Goal: Task Accomplishment & Management: Manage account settings

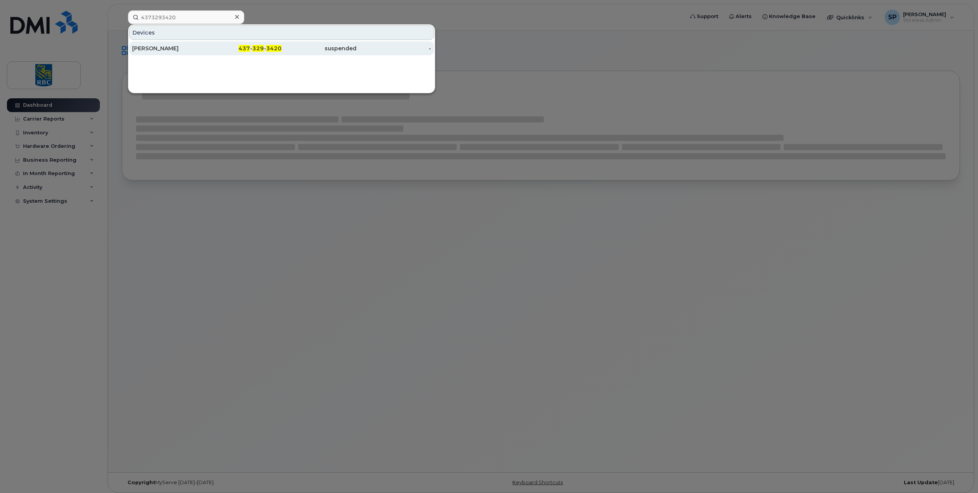
type input "4373293420"
click at [180, 50] on div "[PERSON_NAME]" at bounding box center [169, 49] width 75 height 8
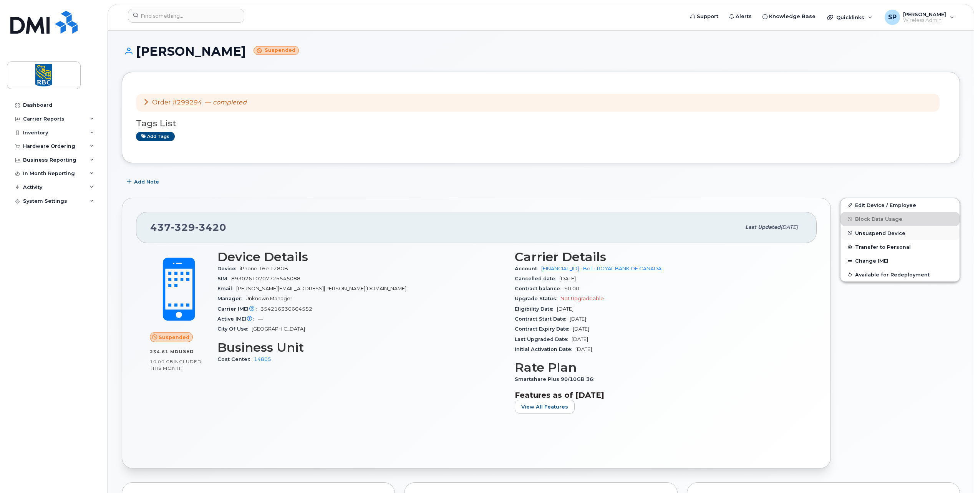
click at [876, 232] on span "Unsuspend Device" at bounding box center [880, 233] width 50 height 6
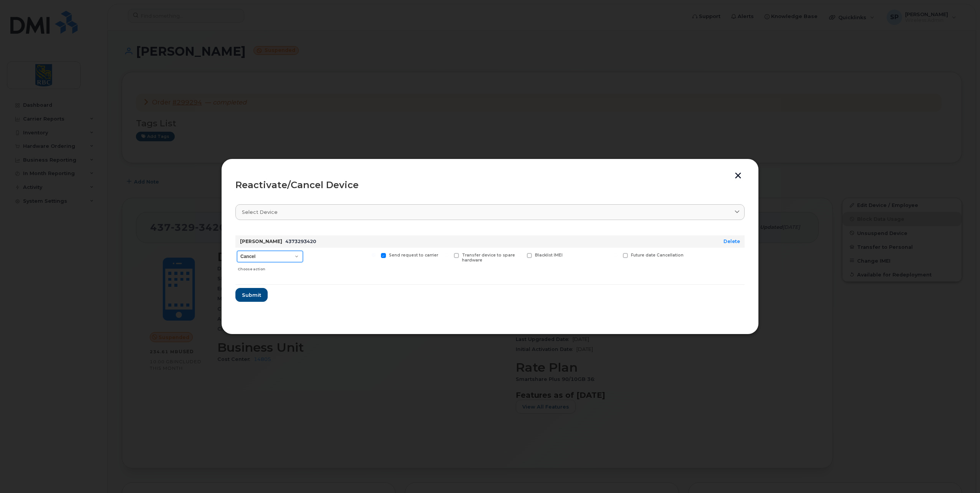
click at [278, 256] on select "Cancel Suspend - Extend Suspension Reactivate" at bounding box center [270, 257] width 66 height 12
select select "[object Object]"
click at [237, 251] on select "Cancel Suspend - Extend Suspension Reactivate" at bounding box center [270, 257] width 66 height 12
click at [252, 296] on span "Submit" at bounding box center [251, 294] width 19 height 7
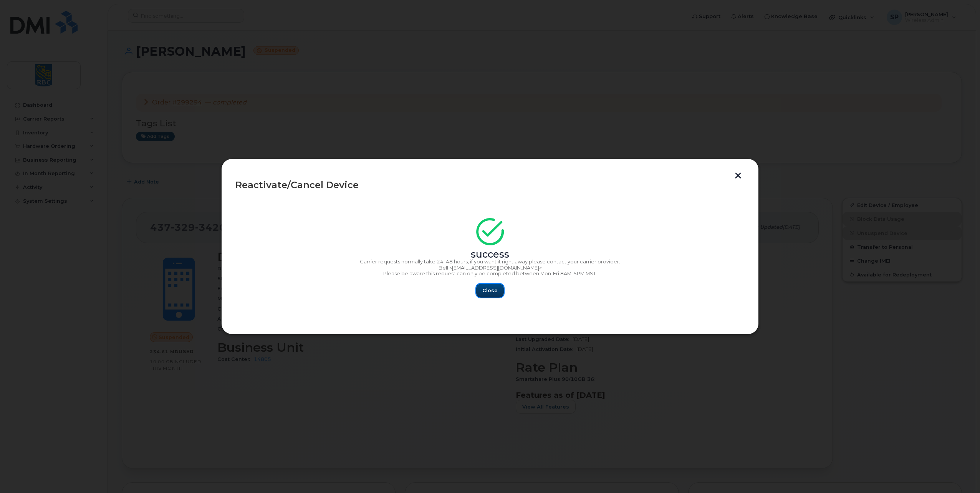
drag, startPoint x: 487, startPoint y: 291, endPoint x: 482, endPoint y: 292, distance: 5.0
click at [487, 291] on span "Close" at bounding box center [489, 290] width 15 height 7
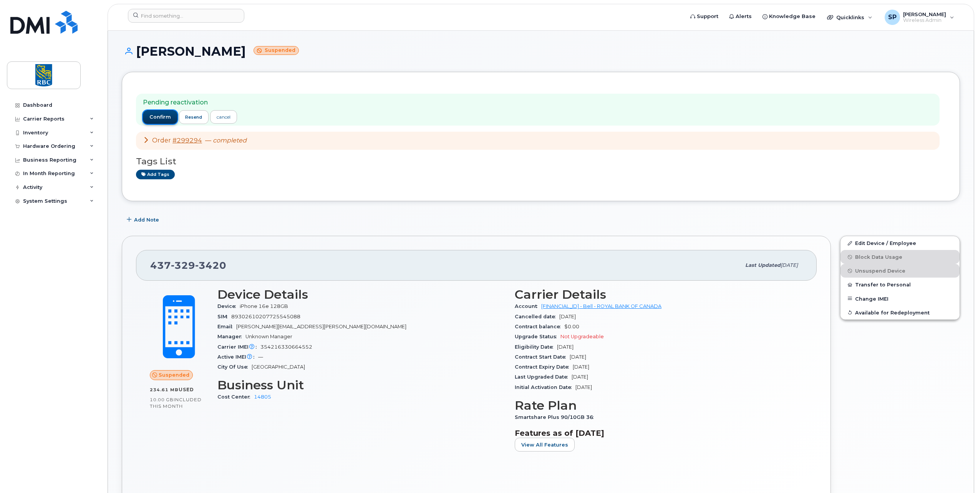
click at [159, 118] on span "confirm" at bounding box center [160, 117] width 22 height 7
